Goal: Information Seeking & Learning: Learn about a topic

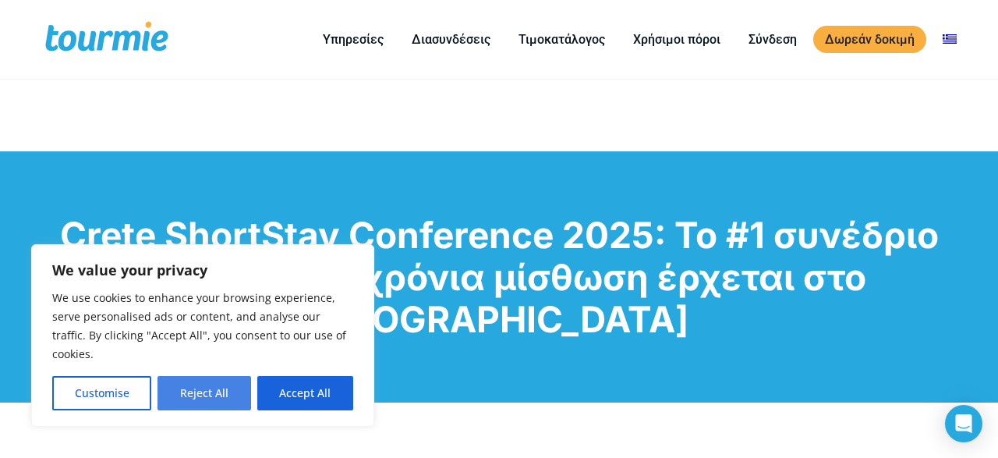
click at [213, 399] on button "Reject All" at bounding box center [203, 393] width 93 height 34
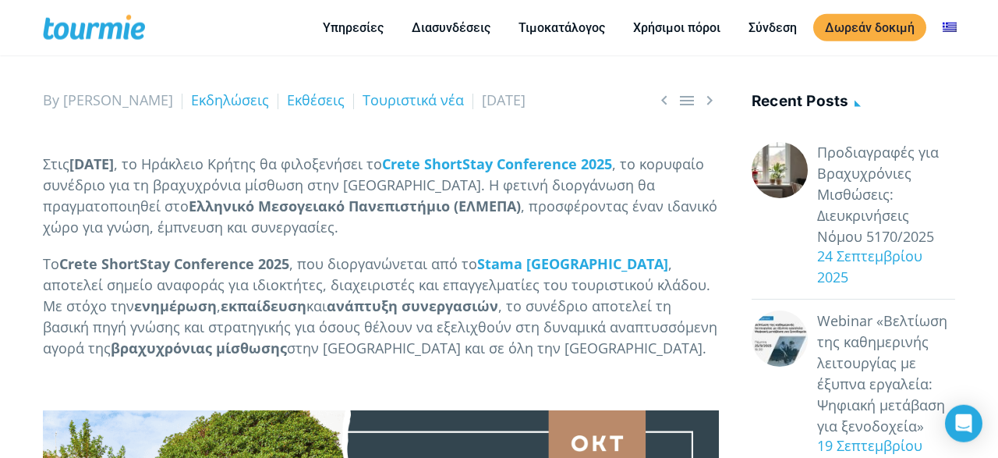
scroll to position [430, 0]
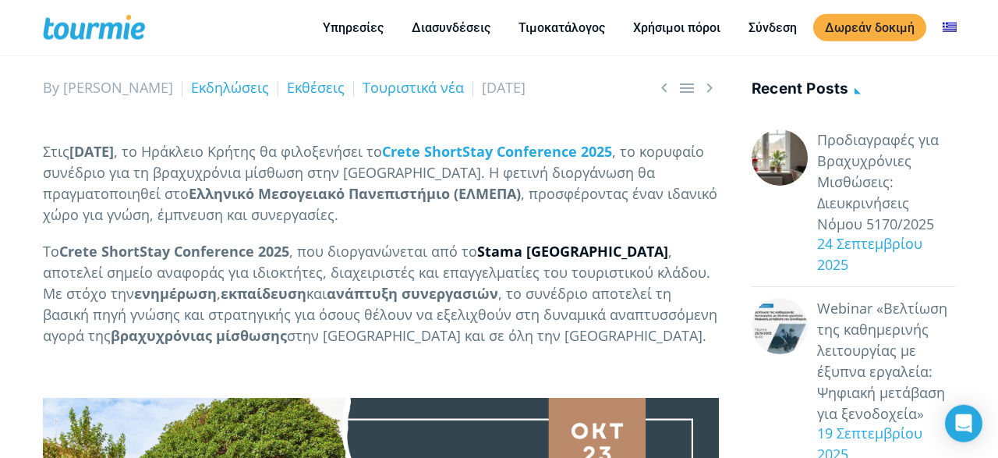
click at [508, 254] on strong "Stama [GEOGRAPHIC_DATA]" at bounding box center [572, 251] width 191 height 19
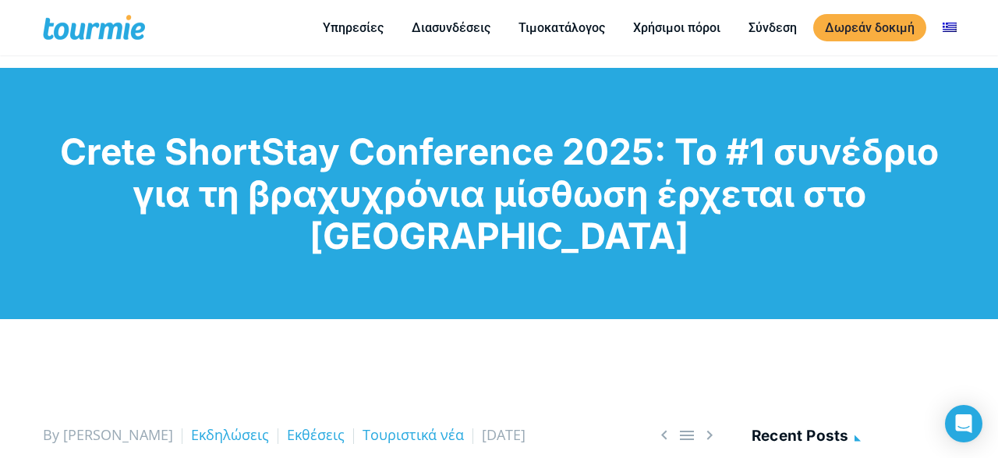
scroll to position [90, 0]
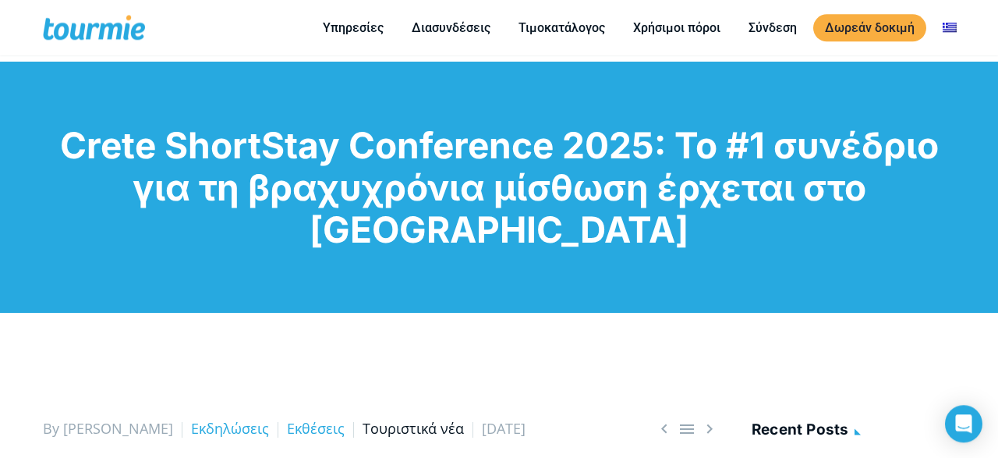
click at [364, 428] on link "Τουριστικά νέα" at bounding box center [413, 428] width 101 height 19
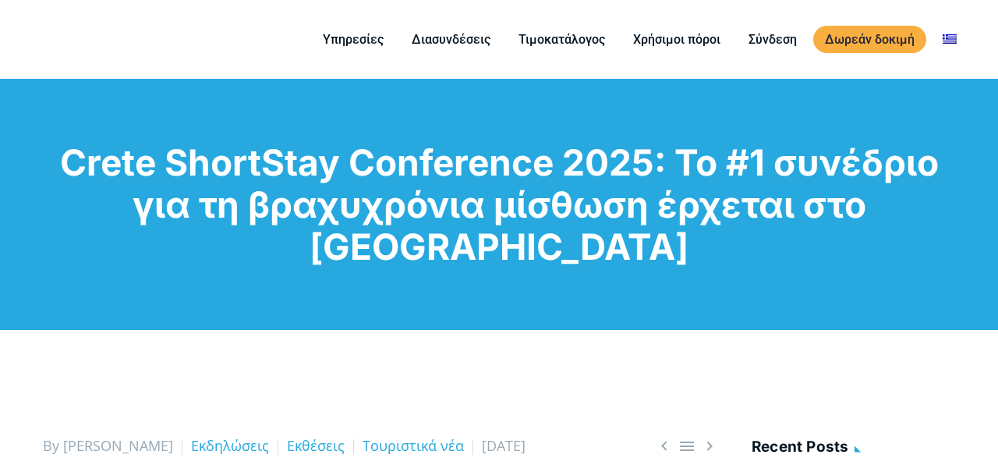
scroll to position [90, 0]
